Goal: Check status: Check status

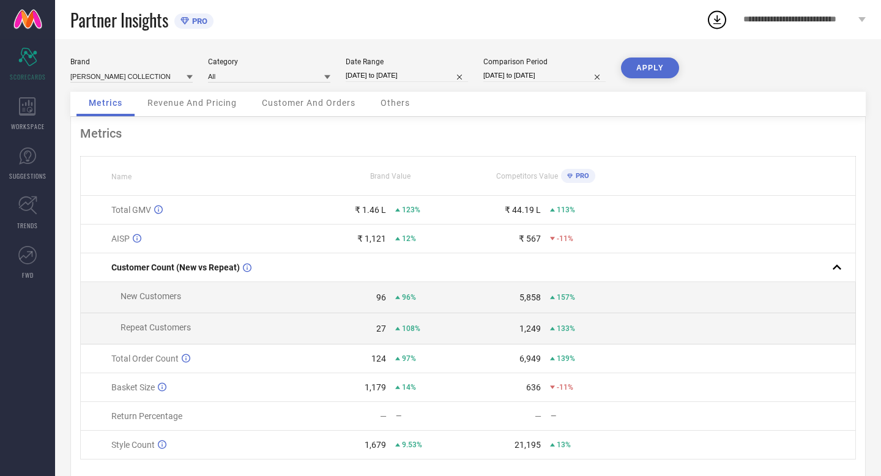
click at [440, 75] on input "[DATE] to [DATE]" at bounding box center [407, 75] width 122 height 13
select select "8"
select select "2025"
select select "9"
select select "2025"
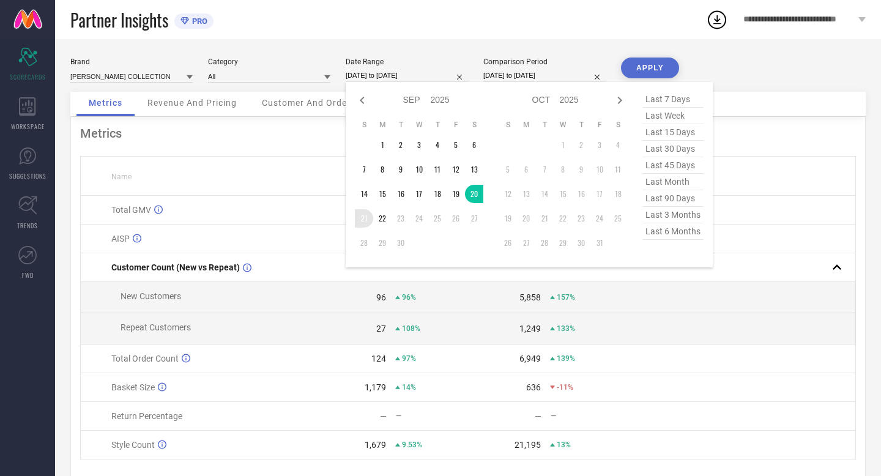
click at [368, 218] on td "21" at bounding box center [364, 218] width 18 height 18
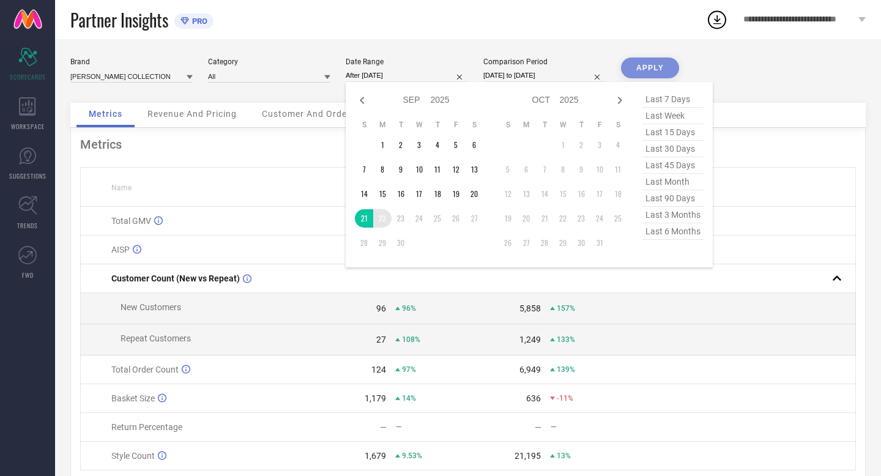
type input "21-09-2025 to 22-09-2025"
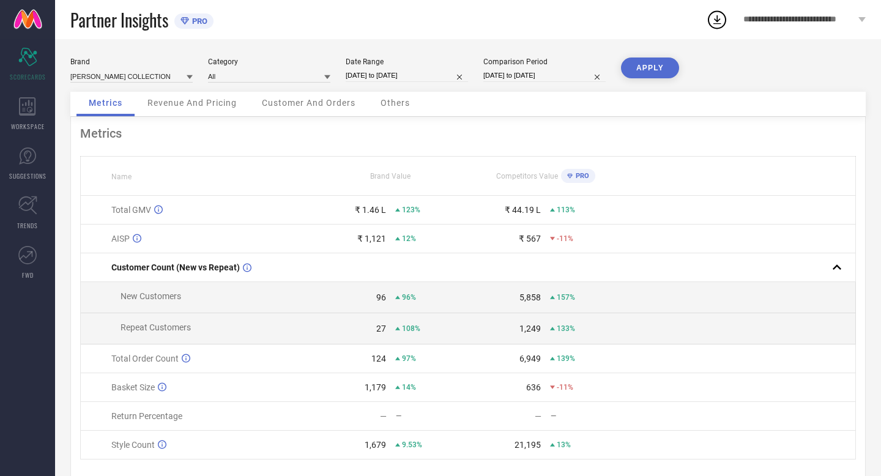
click at [572, 76] on input "[DATE] to [DATE]" at bounding box center [544, 75] width 122 height 13
select select "8"
select select "2024"
select select "9"
select select "2024"
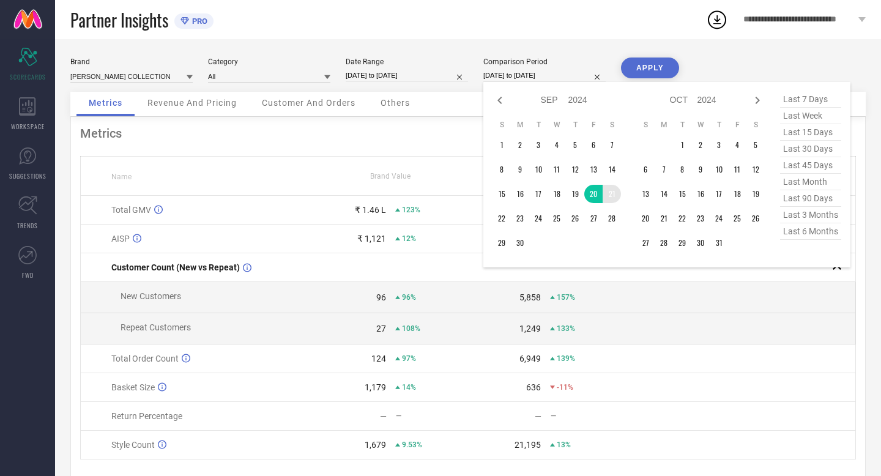
click at [613, 196] on td "21" at bounding box center [612, 194] width 18 height 18
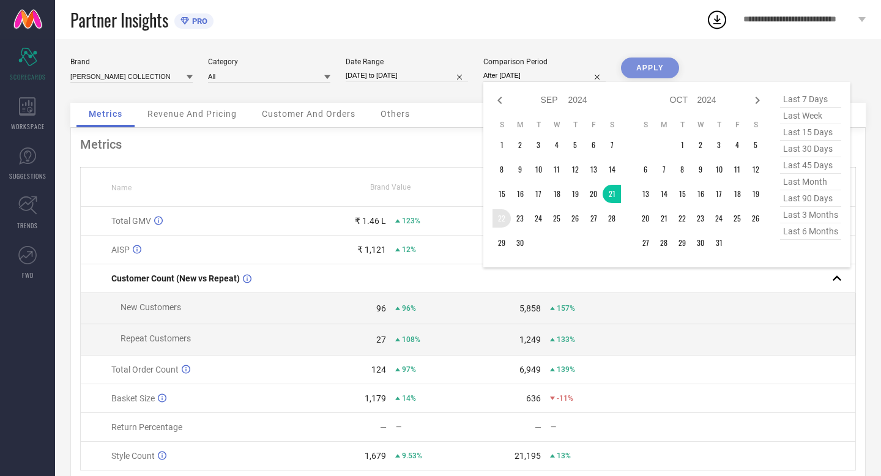
type input "21-09-2024 to 22-09-2024"
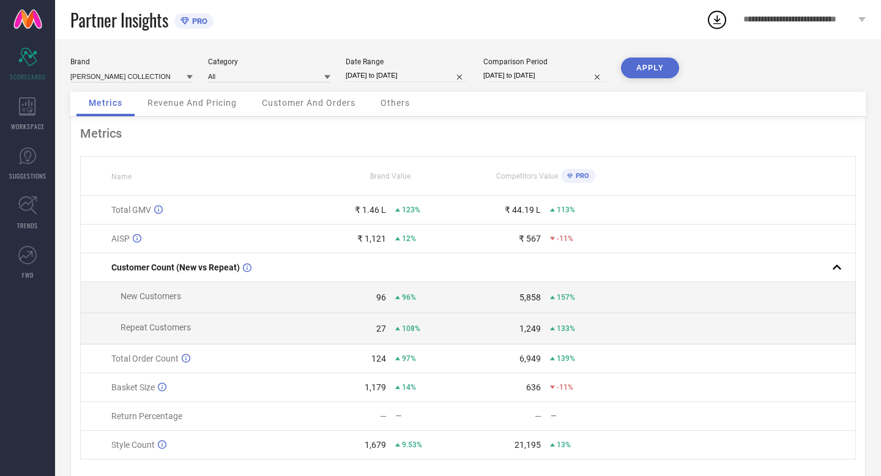
click at [638, 72] on button "APPLY" at bounding box center [650, 68] width 58 height 21
